Goal: Check status: Check status

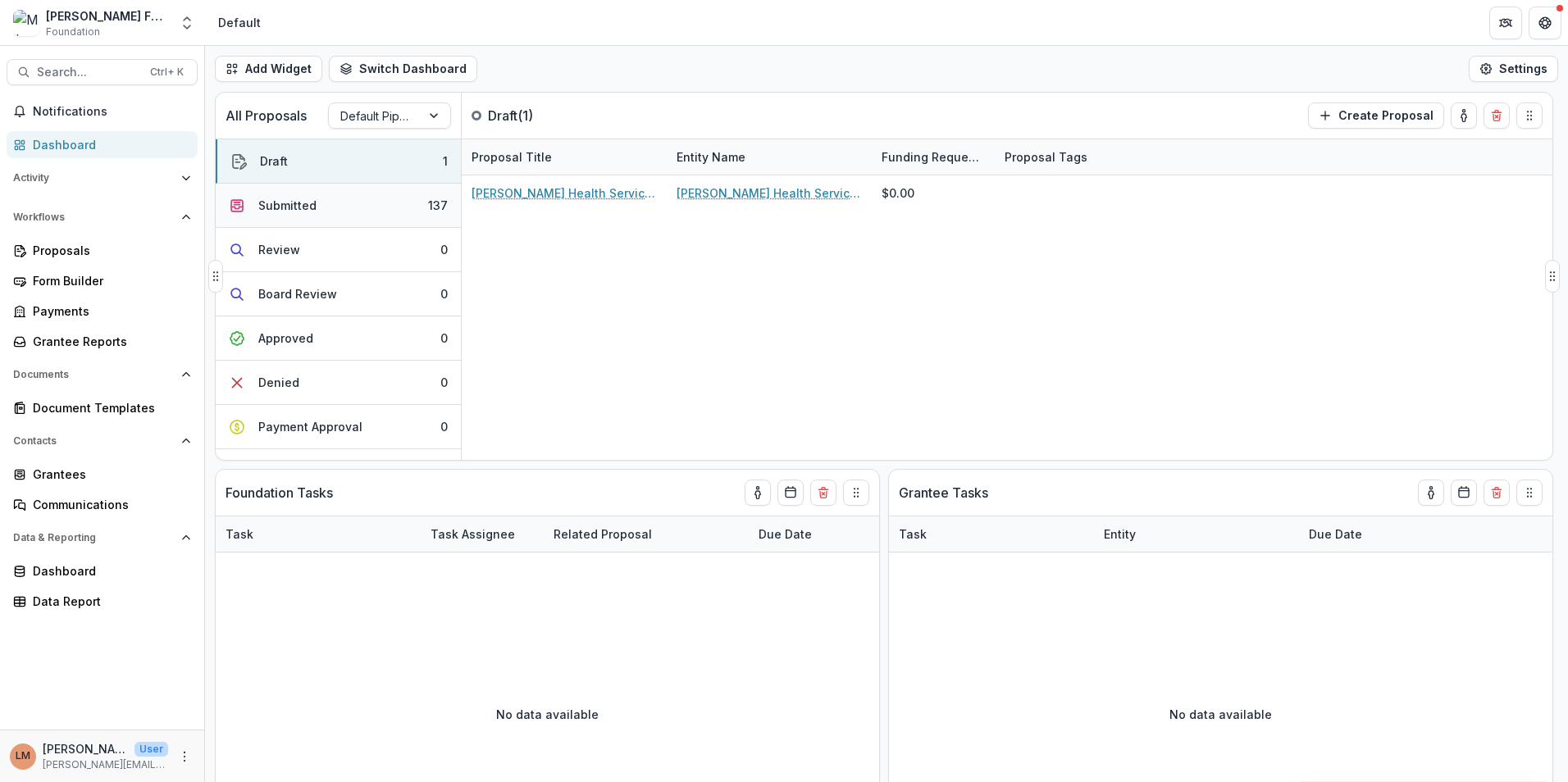
click at [280, 207] on div "Submitted" at bounding box center [287, 206] width 58 height 17
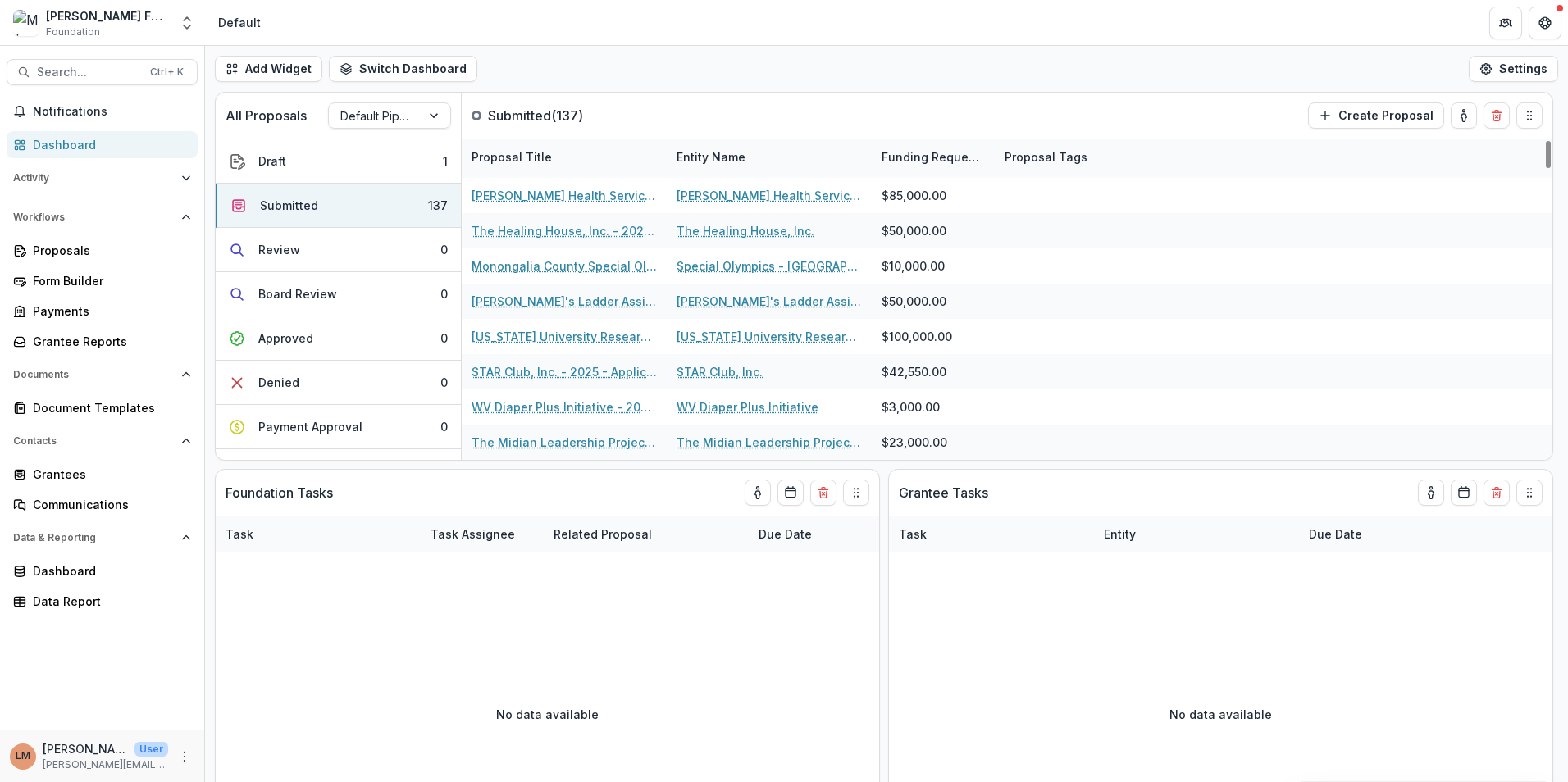
scroll to position [2132, 0]
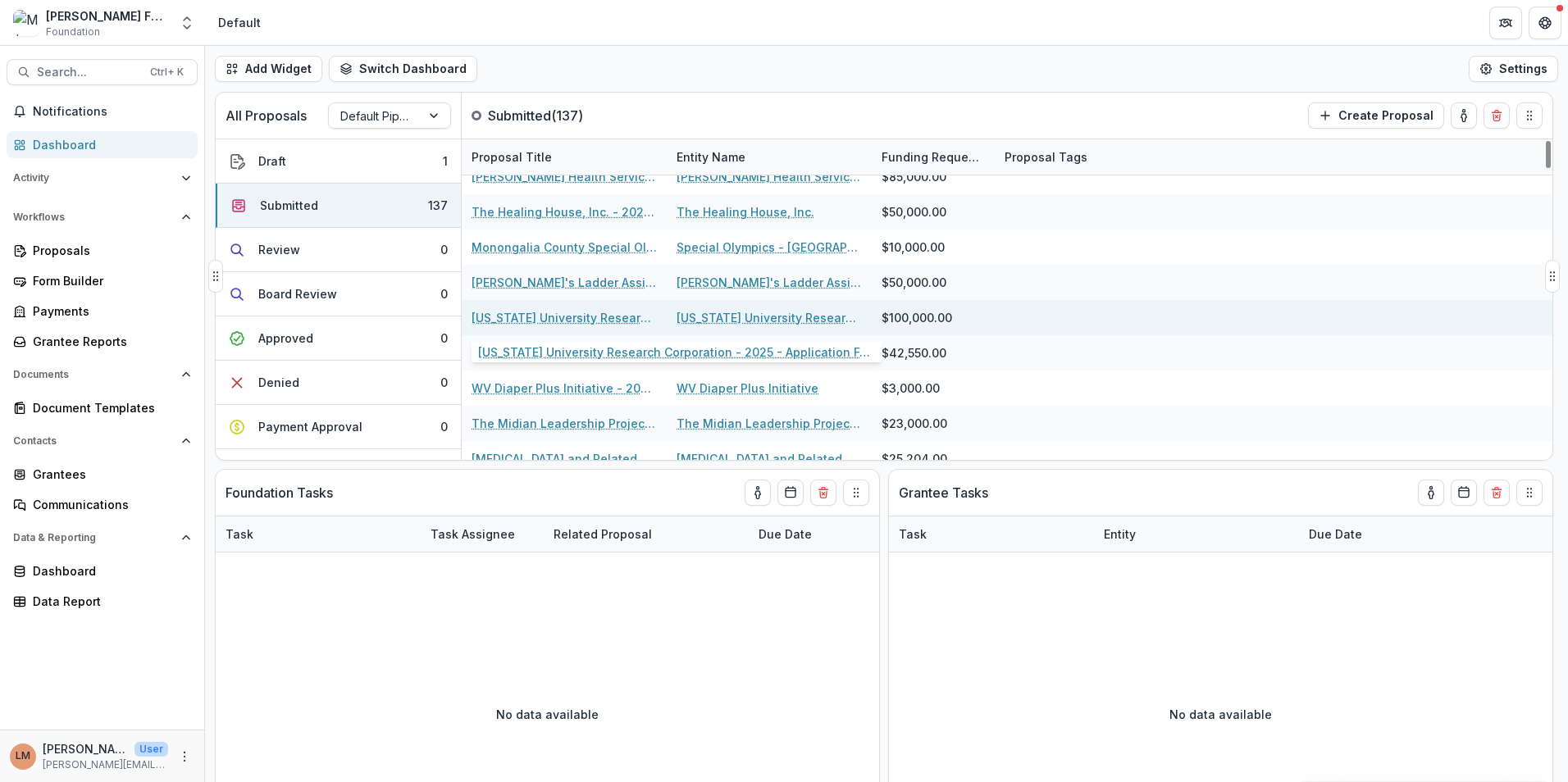
click at [558, 317] on link "[US_STATE] University Research Corporation - 2025 - Application Form" at bounding box center [564, 317] width 185 height 17
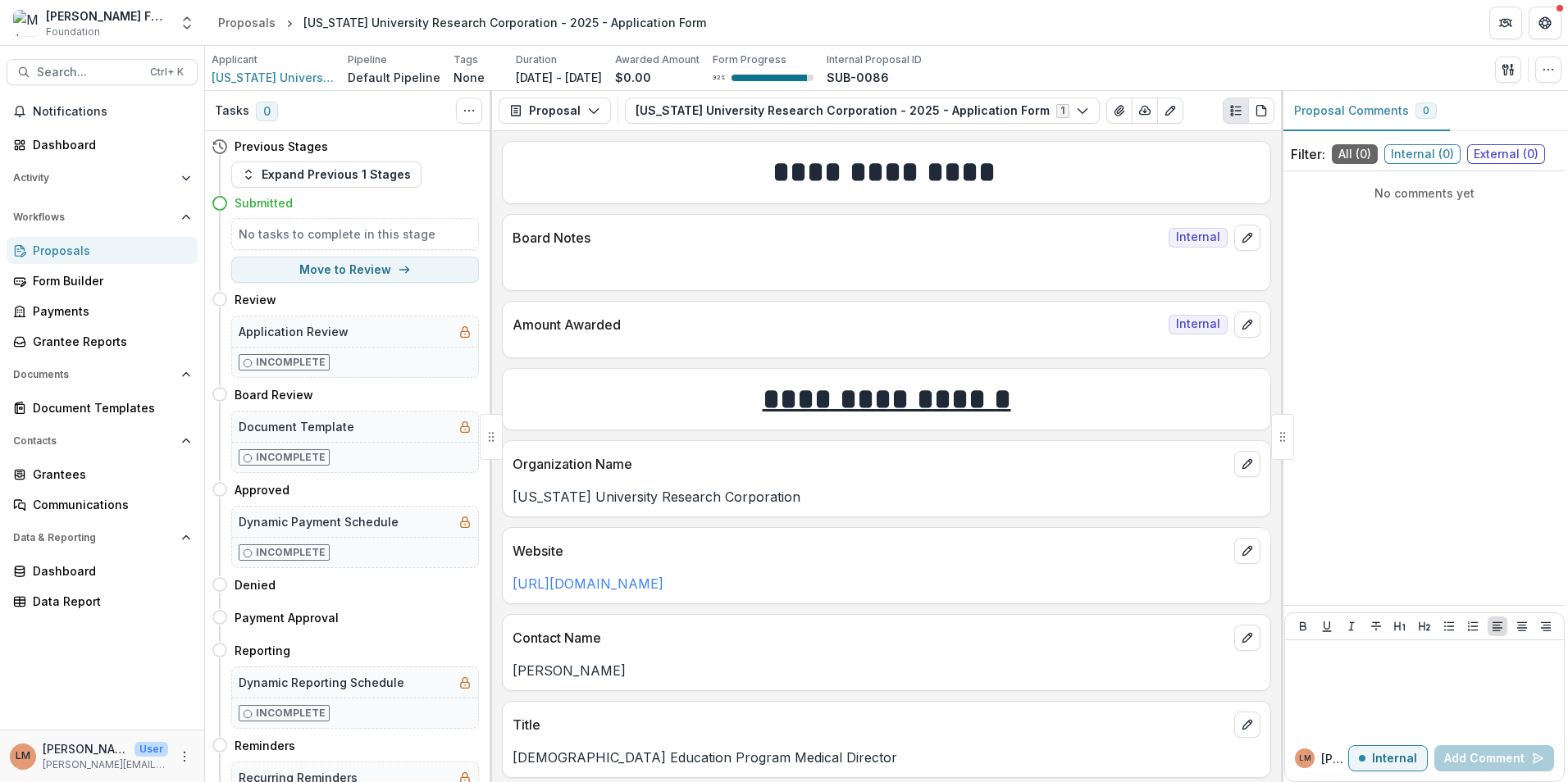
scroll to position [164, 0]
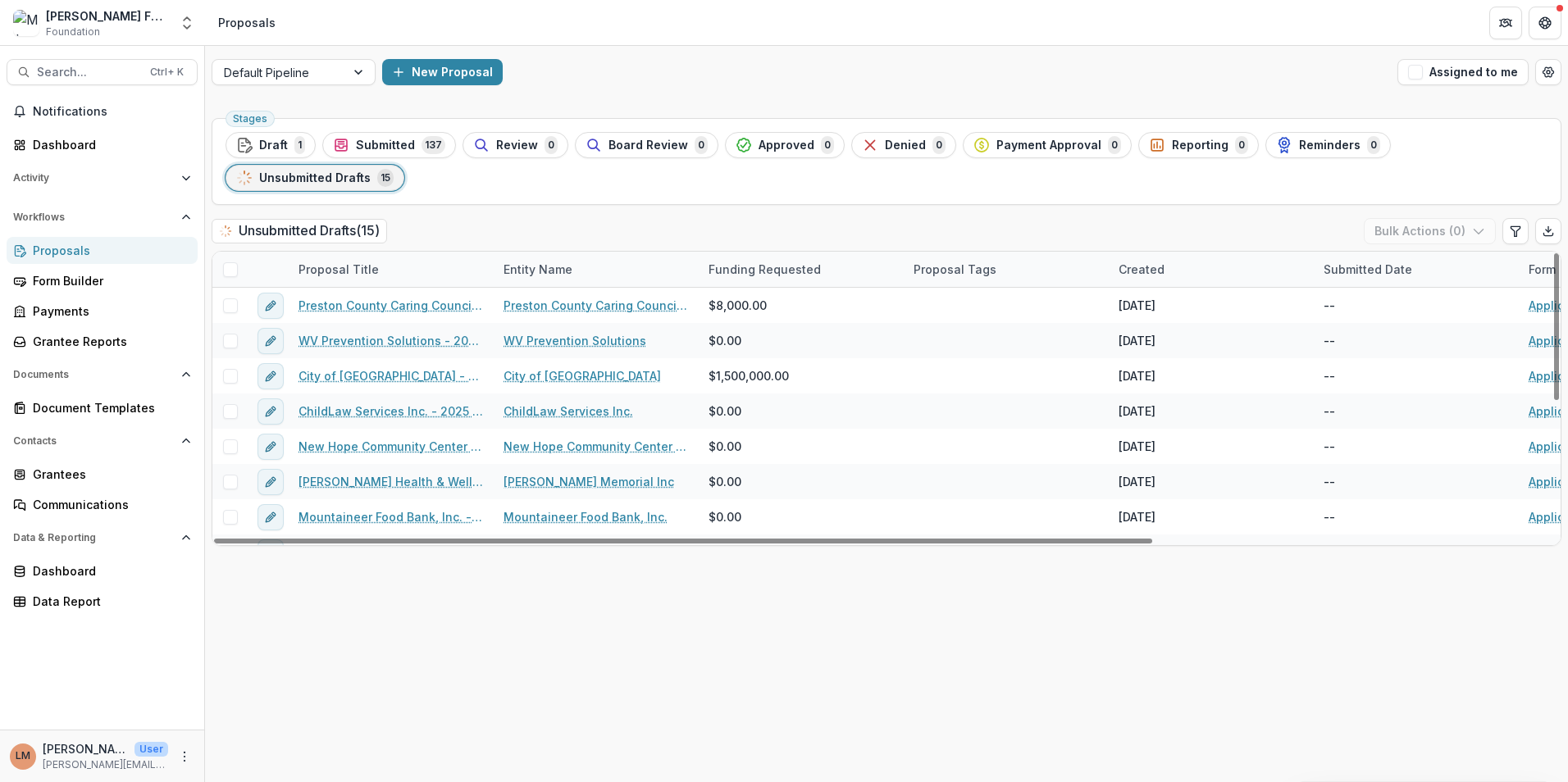
click at [386, 146] on span "Submitted" at bounding box center [385, 145] width 59 height 14
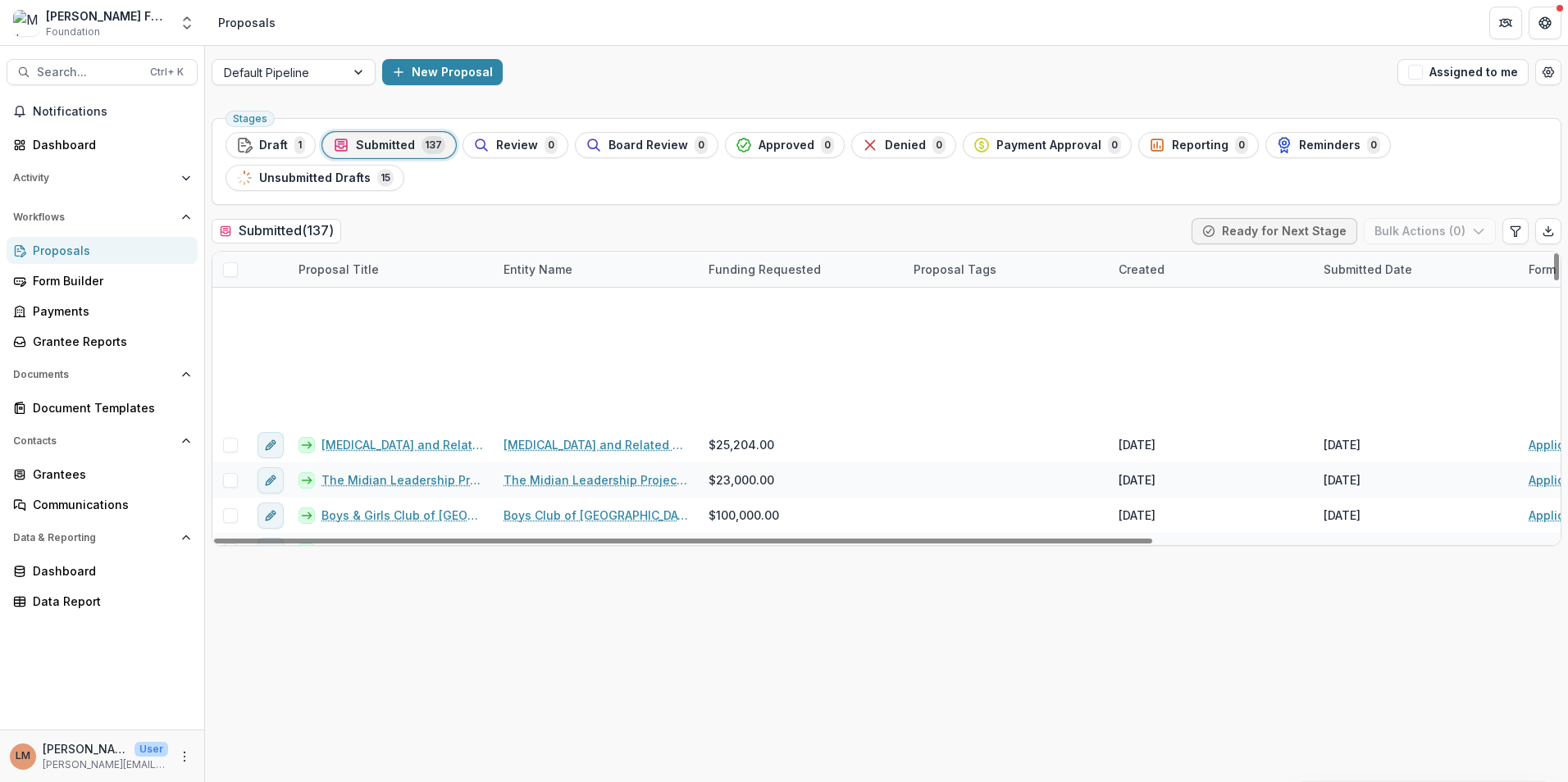
scroll to position [3527, 0]
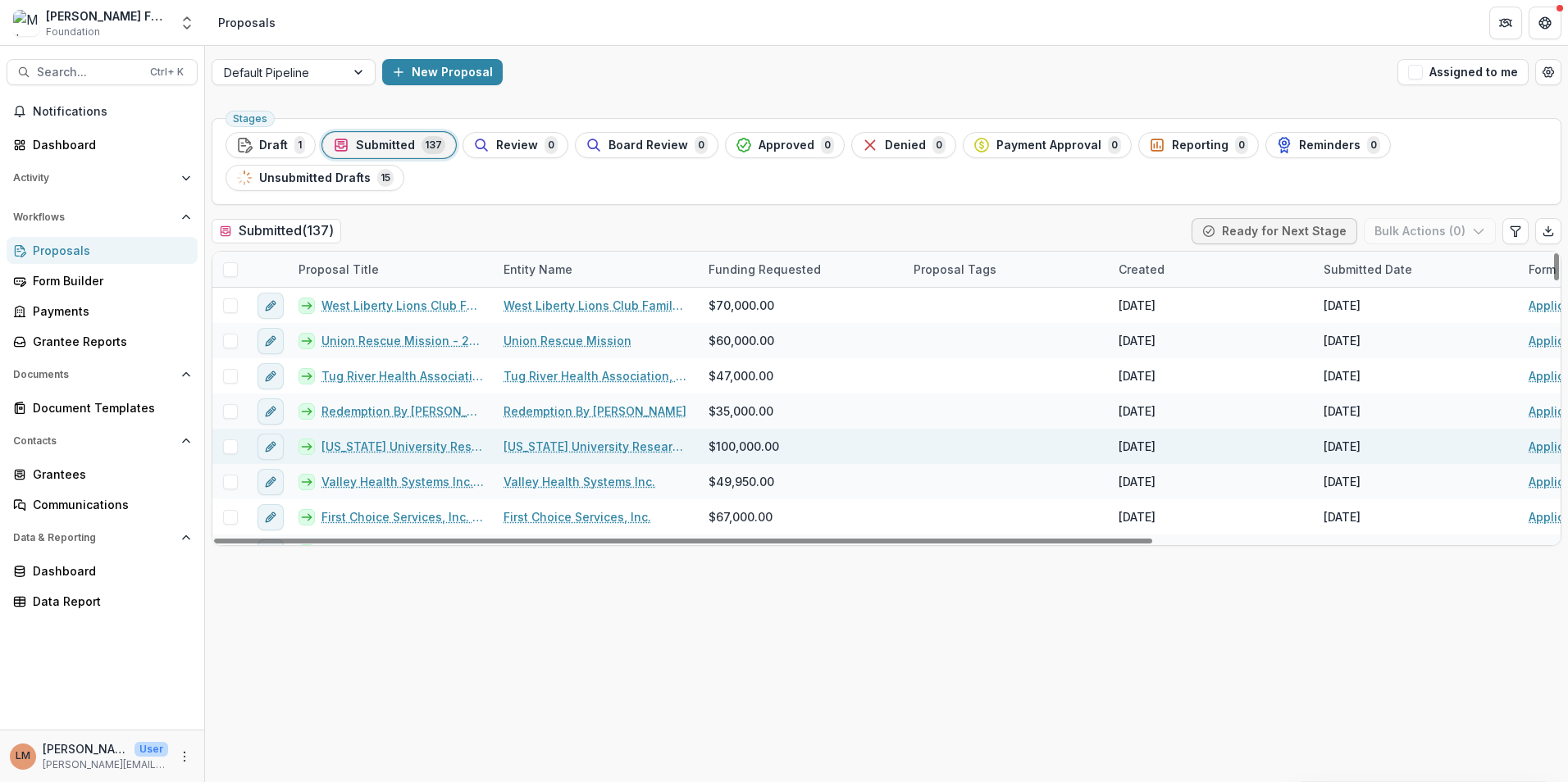
click at [381, 446] on link "[US_STATE] University Research Corporation - 2025 - Application Form" at bounding box center [403, 446] width 163 height 17
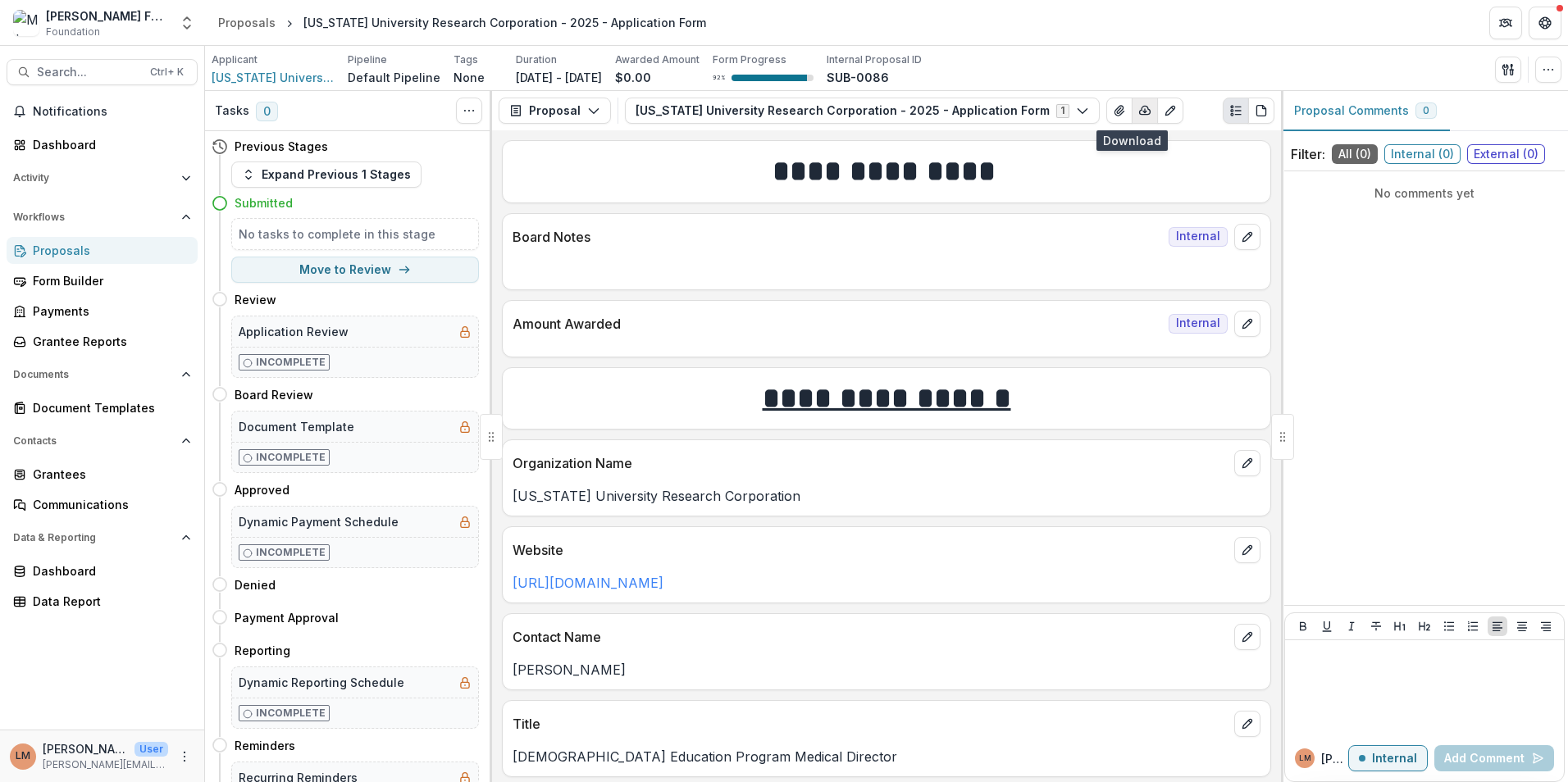
click at [1138, 105] on icon "button" at bounding box center [1144, 110] width 13 height 13
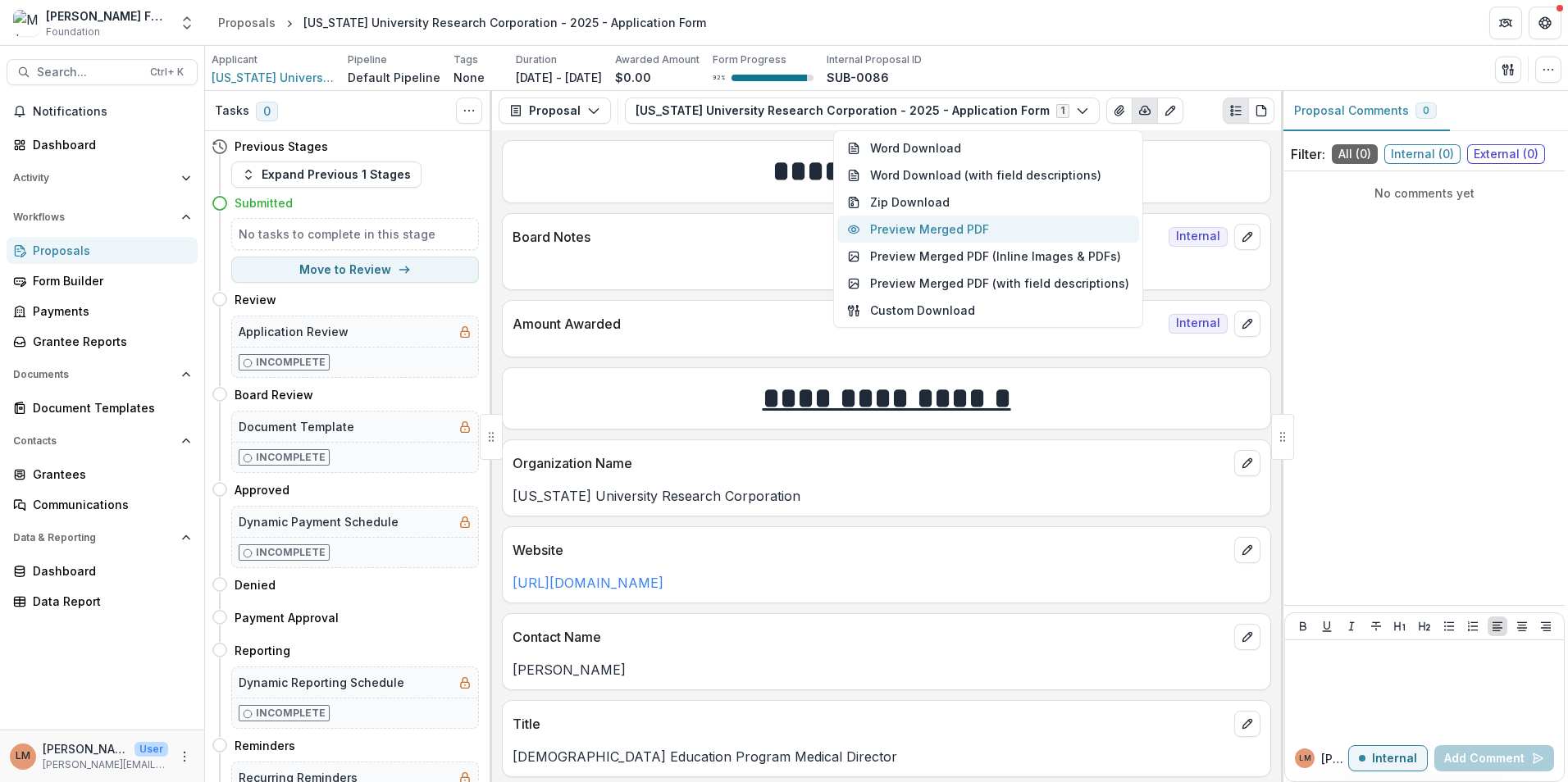
click at [976, 224] on button "Preview Merged PDF" at bounding box center [988, 228] width 302 height 27
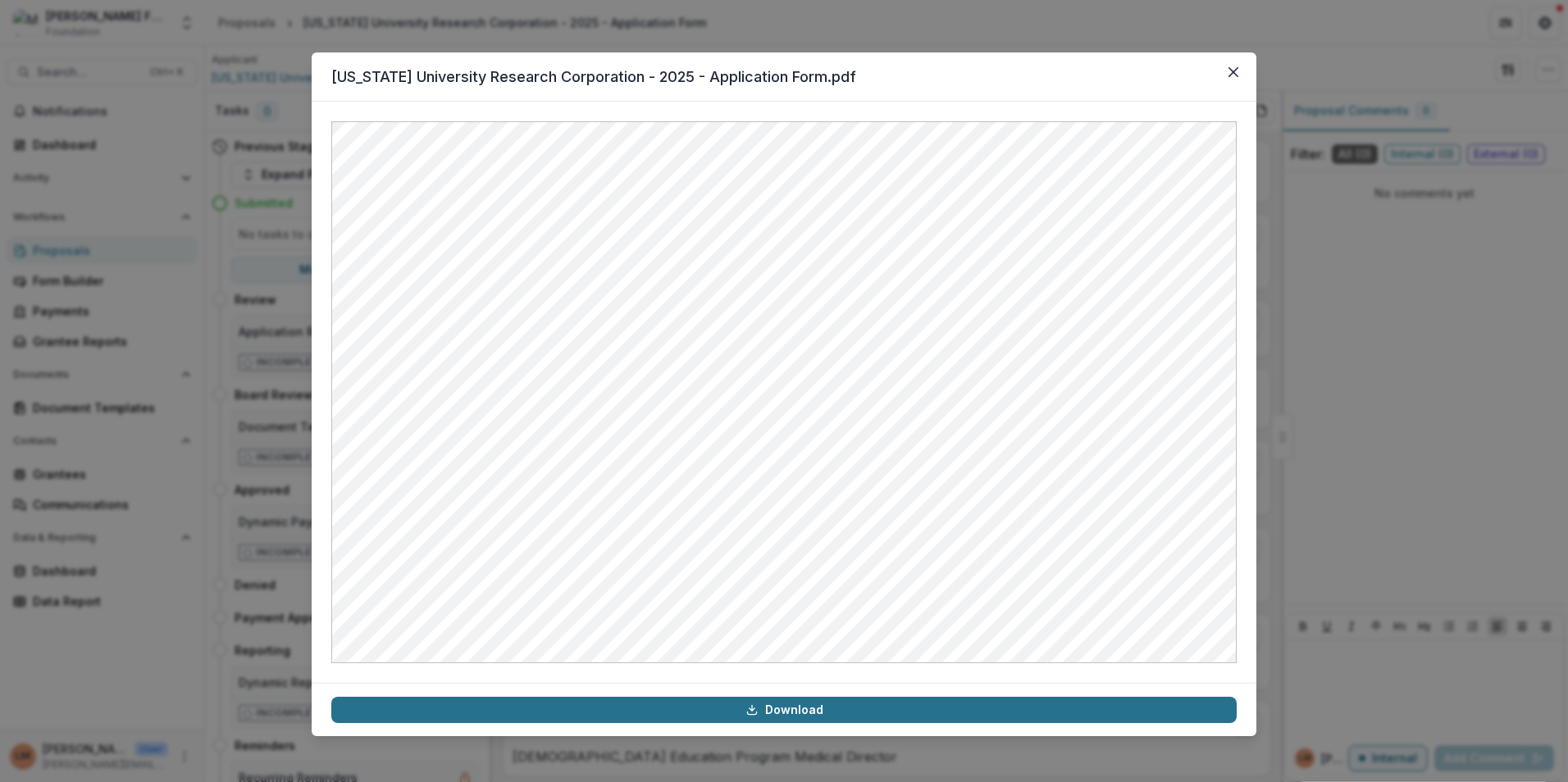
click at [798, 710] on link "Download" at bounding box center [784, 710] width 906 height 26
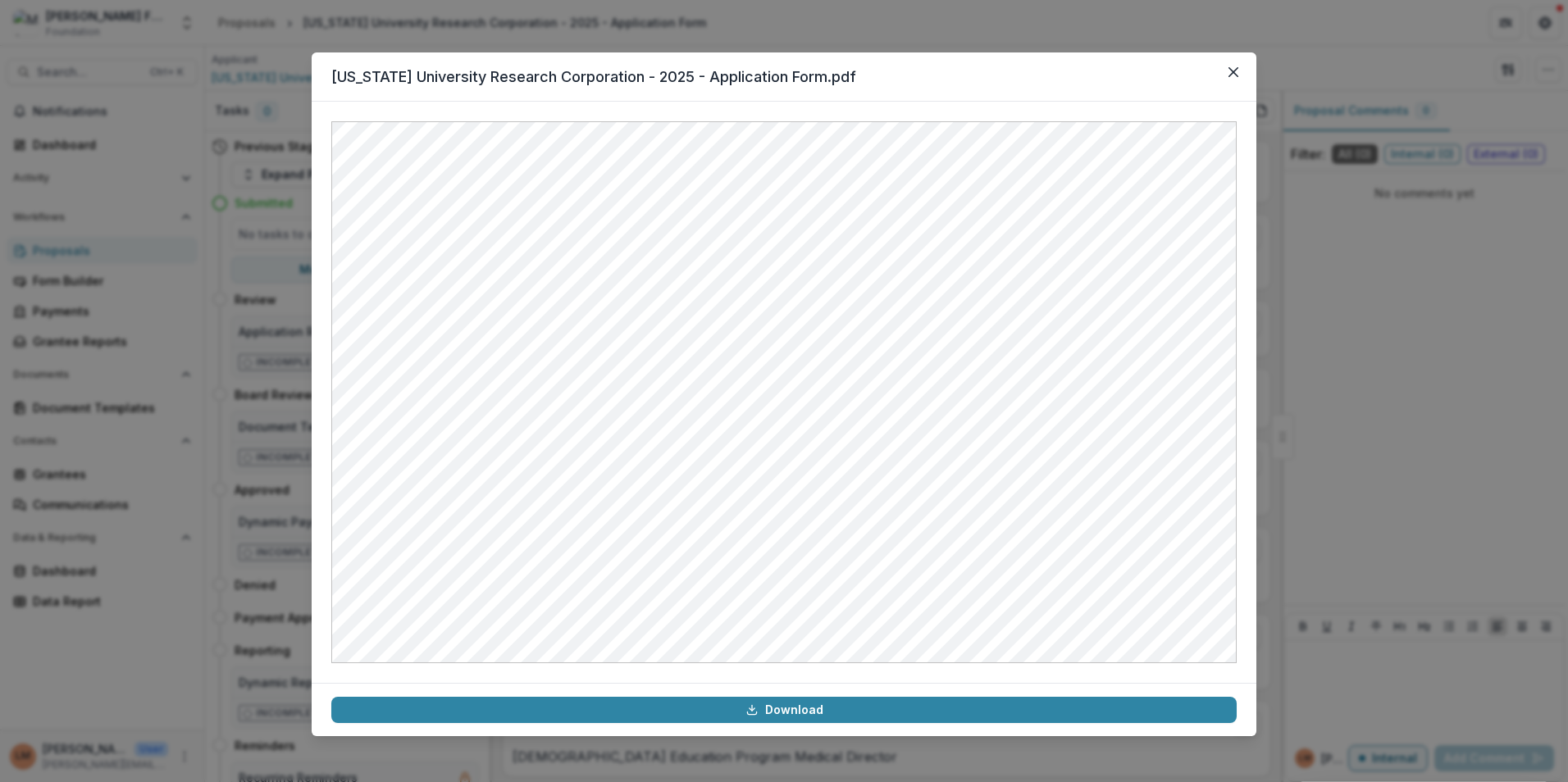
drag, startPoint x: 1502, startPoint y: 282, endPoint x: 1246, endPoint y: 151, distance: 287.6
click at [1502, 281] on div "[US_STATE] University Research Corporation - 2025 - Application Form.pdf Downlo…" at bounding box center [784, 391] width 1568 height 782
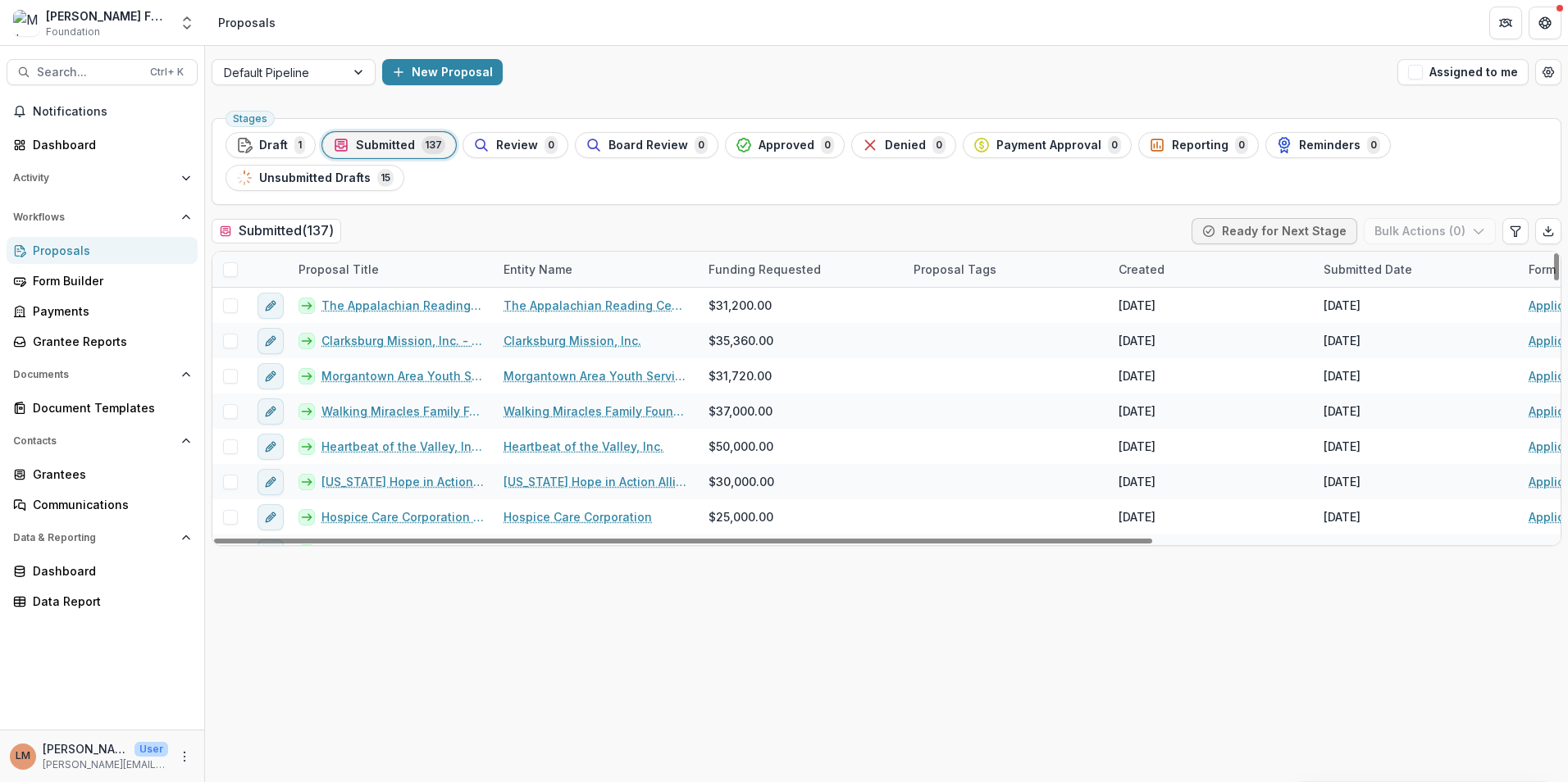
click at [220, 266] on div at bounding box center [230, 269] width 35 height 35
click at [234, 271] on span at bounding box center [230, 269] width 15 height 15
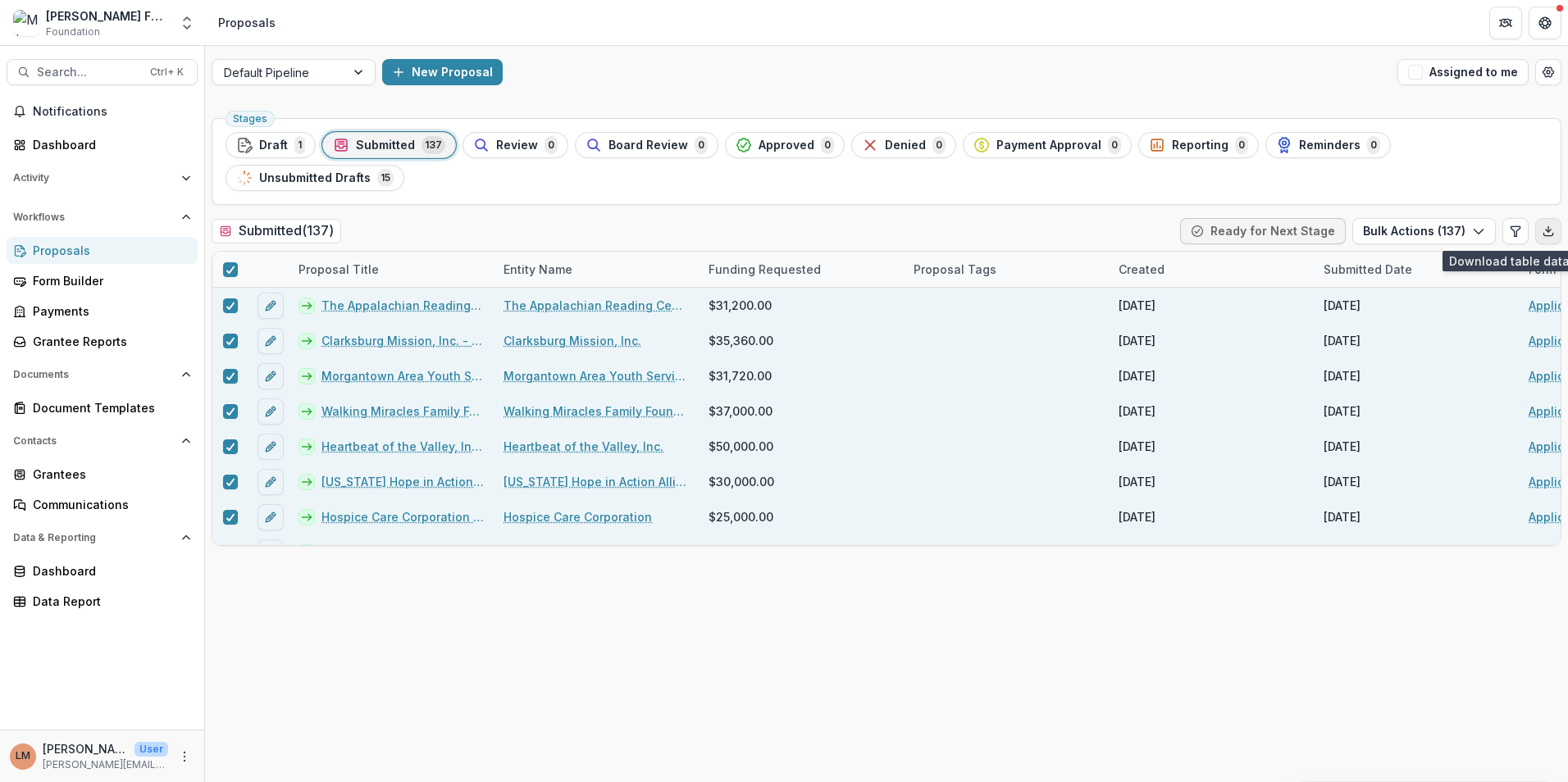
click at [1551, 226] on icon "Export table data" at bounding box center [1547, 231] width 13 height 13
click at [1094, 56] on div "Default Pipeline New Proposal Assigned to me" at bounding box center [886, 72] width 1363 height 53
